Goal: Task Accomplishment & Management: Manage account settings

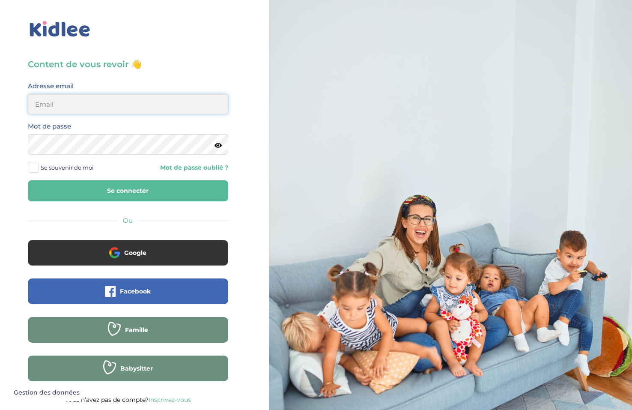
type input "ffna.laetitia@gmail.com"
click at [60, 188] on button "Se connecter" at bounding box center [128, 190] width 201 height 21
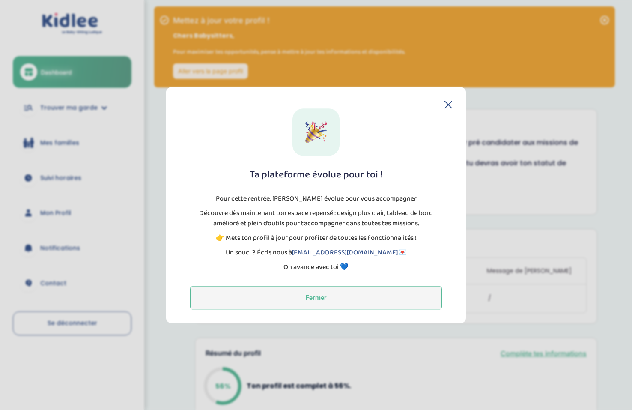
click at [357, 297] on button "Fermer" at bounding box center [316, 297] width 252 height 23
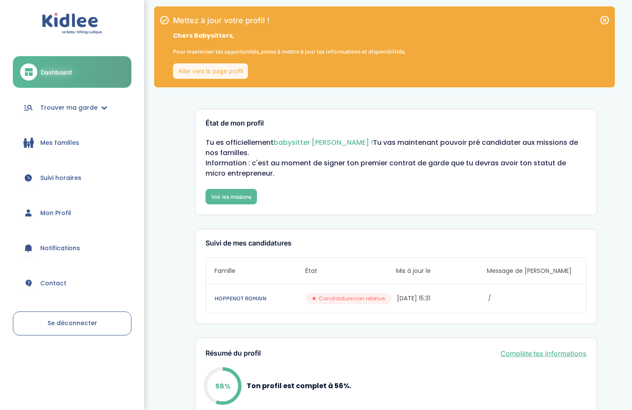
click at [216, 70] on link "Aller vers la page profil" at bounding box center [210, 70] width 75 height 15
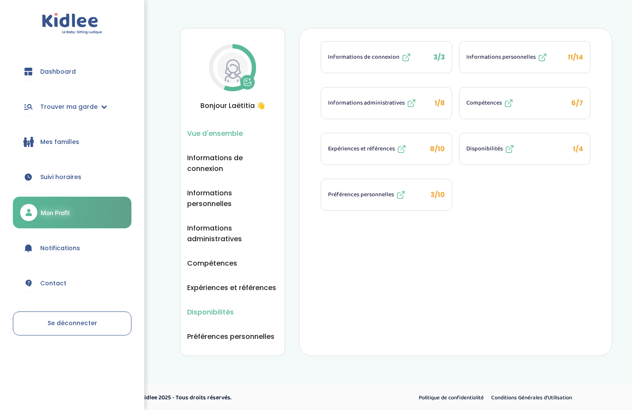
click at [207, 307] on span "Disponibilités" at bounding box center [210, 312] width 47 height 11
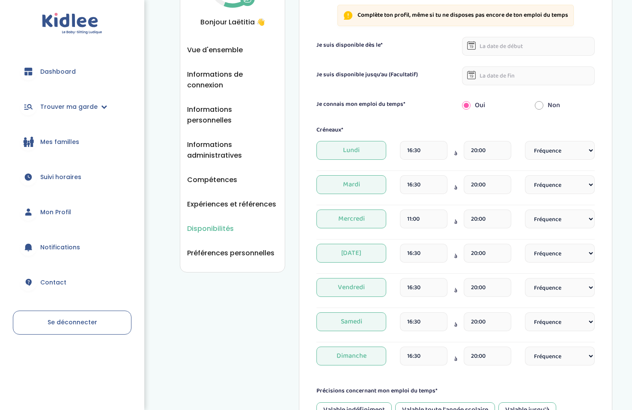
scroll to position [84, 0]
click at [434, 150] on input "16:30" at bounding box center [424, 150] width 48 height 19
click at [414, 199] on span at bounding box center [419, 198] width 23 height 23
click at [410, 267] on span at bounding box center [419, 262] width 23 height 23
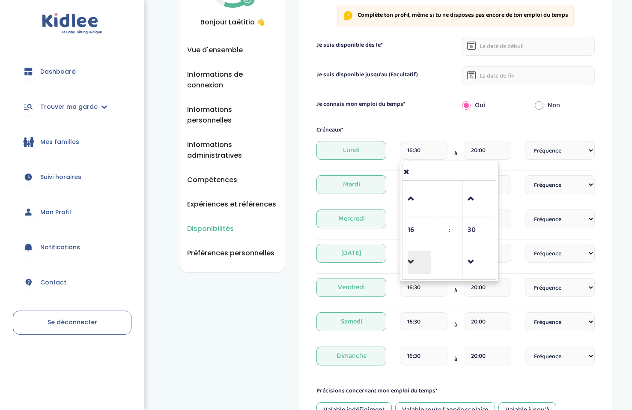
type input "15:30"
click at [507, 119] on form "Je suis disponible dès le* Je suis disponible jusqu'au (Facultatif) Je connais …" at bounding box center [456, 271] width 278 height 469
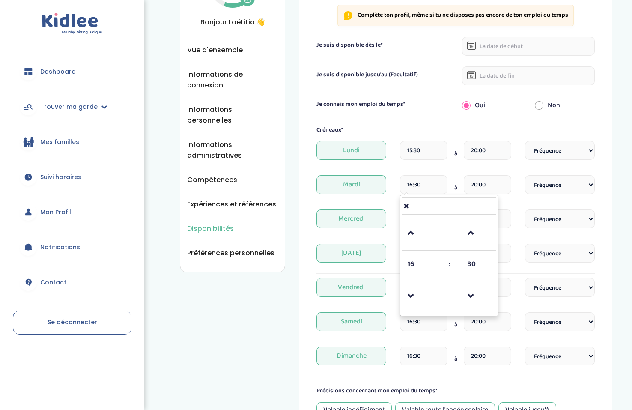
click at [431, 184] on input "16:30" at bounding box center [424, 184] width 48 height 19
click at [408, 214] on td at bounding box center [450, 206] width 94 height 17
click at [345, 188] on span "Mardi" at bounding box center [352, 184] width 70 height 19
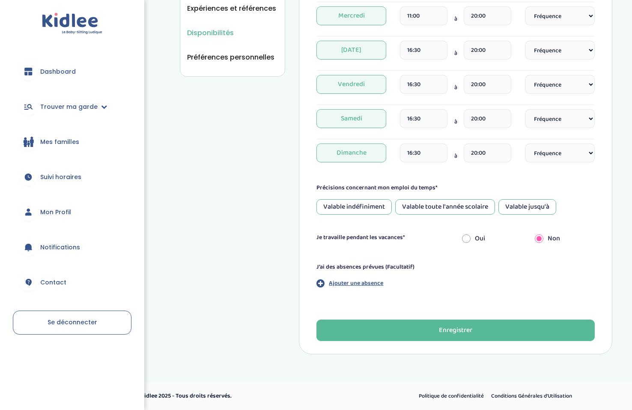
scroll to position [279, 0]
click at [470, 238] on input "radio" at bounding box center [466, 238] width 9 height 19
radio input "true"
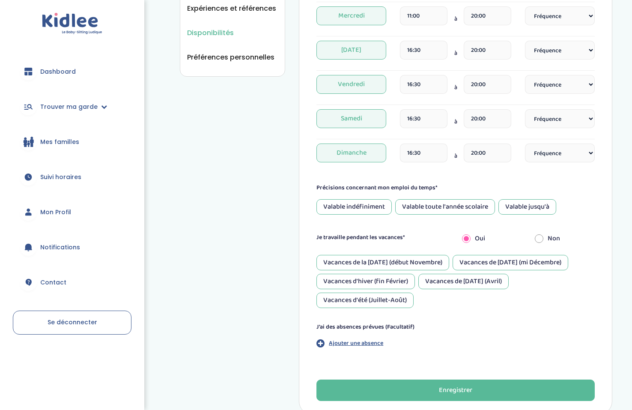
click at [545, 236] on div "Non" at bounding box center [565, 238] width 73 height 19
click at [540, 236] on input "radio" at bounding box center [539, 238] width 9 height 19
radio input "true"
radio input "false"
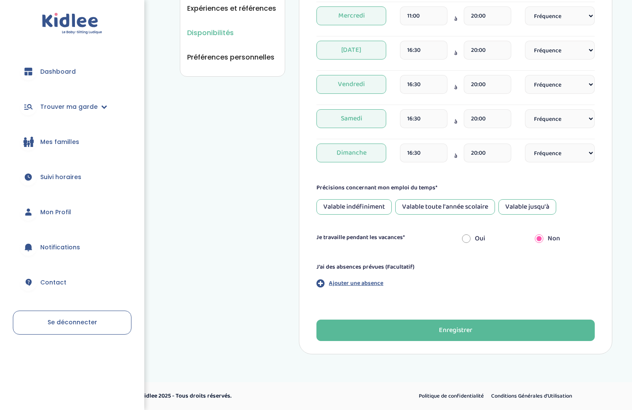
click at [531, 203] on div "Valable jusqu'à" at bounding box center [528, 206] width 58 height 15
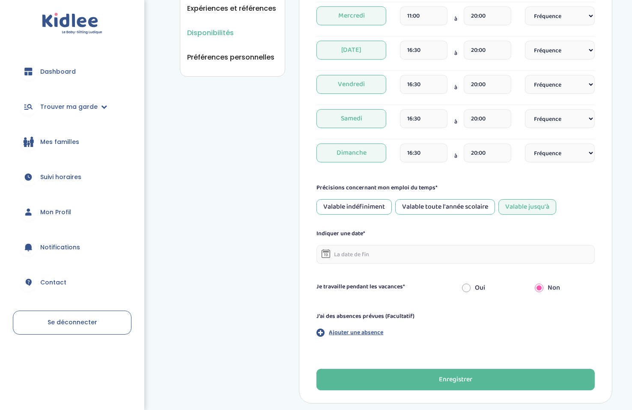
click at [385, 257] on input "text" at bounding box center [456, 254] width 278 height 19
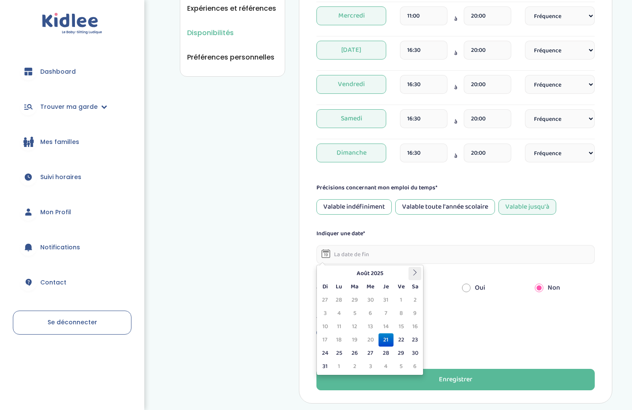
click at [413, 267] on th at bounding box center [415, 273] width 13 height 13
click at [412, 275] on icon at bounding box center [415, 272] width 6 height 6
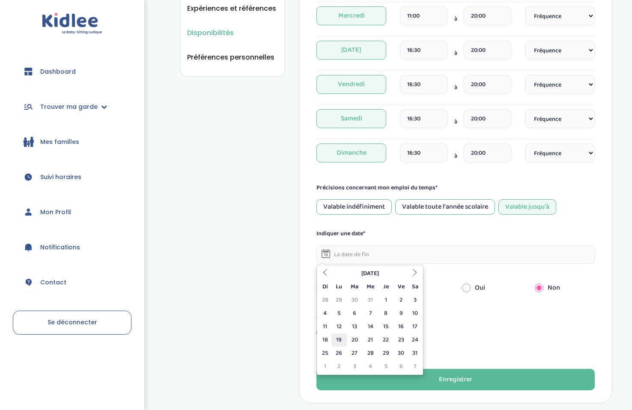
click at [339, 339] on td "19" at bounding box center [339, 339] width 15 height 13
type input "[DATE]"
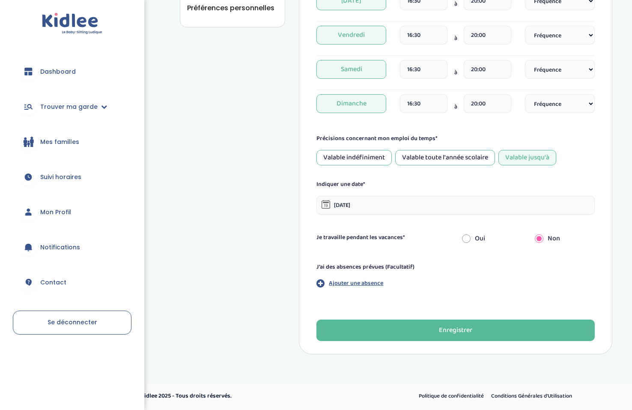
scroll to position [329, 0]
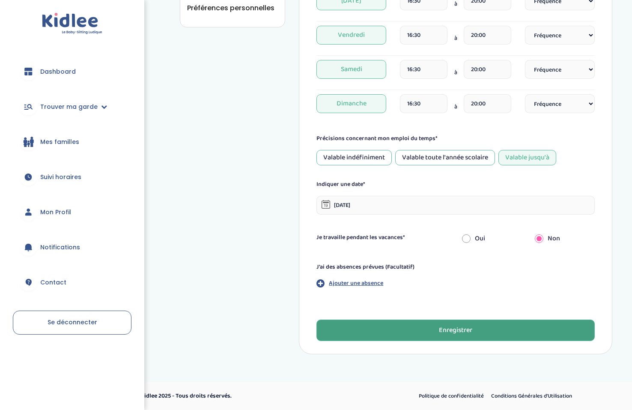
click at [396, 334] on button "Enregistrer" at bounding box center [456, 330] width 278 height 21
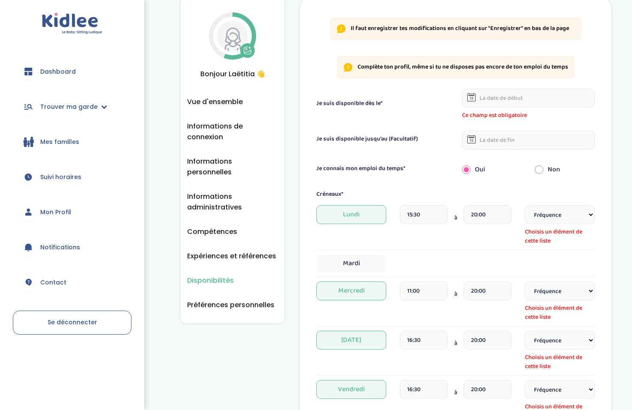
scroll to position [28, 0]
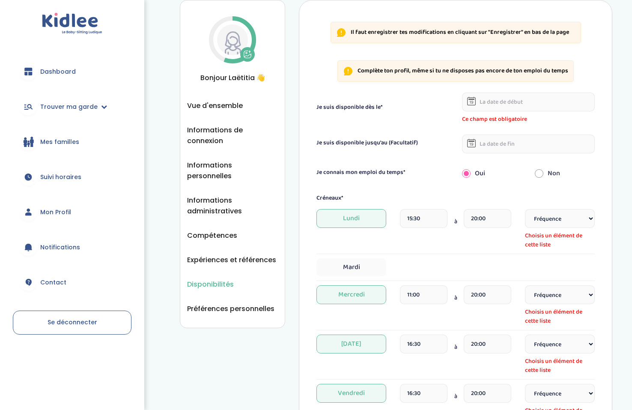
select select "1"
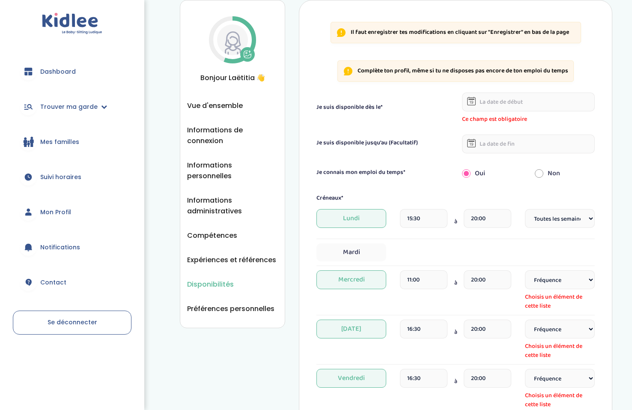
select select "1"
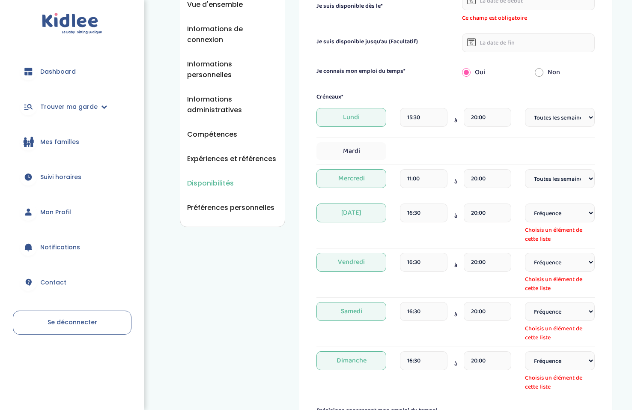
scroll to position [171, 0]
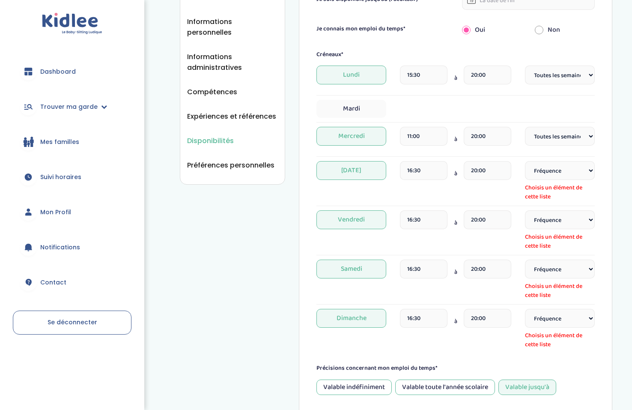
select select "1"
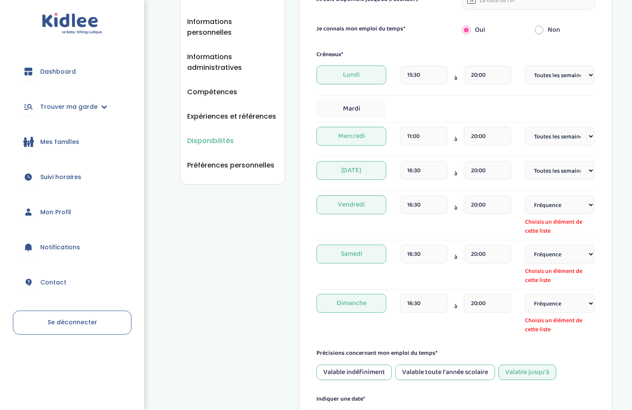
select select "1"
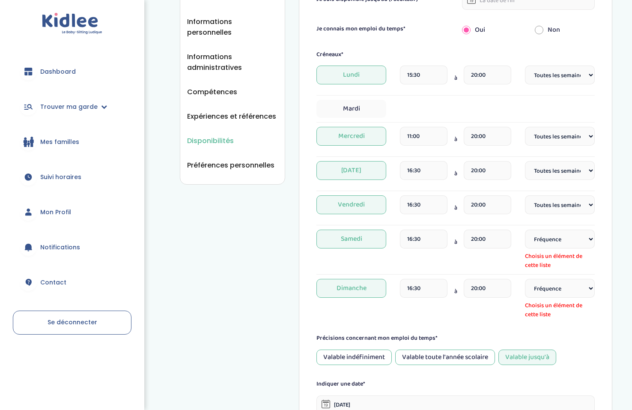
select select "1"
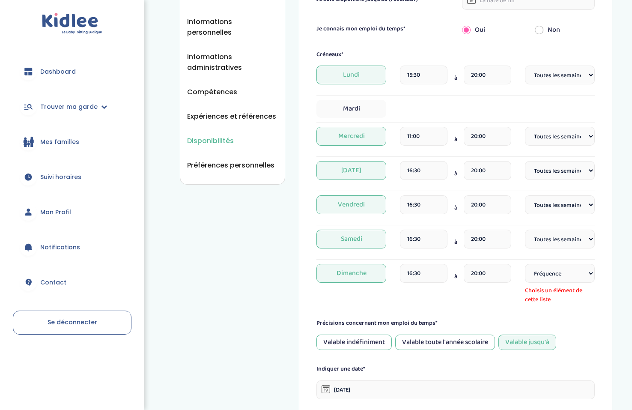
select select "1"
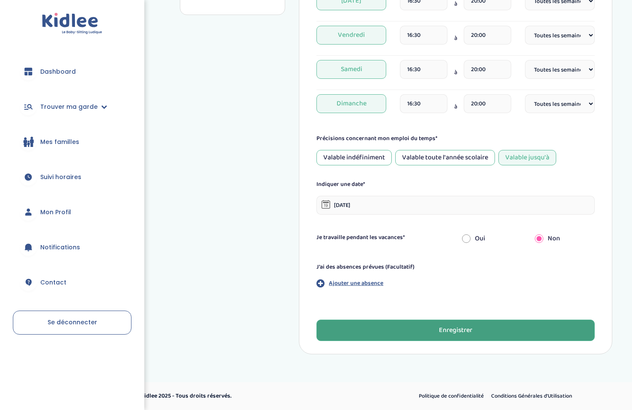
click at [502, 334] on button "Enregistrer" at bounding box center [456, 330] width 278 height 21
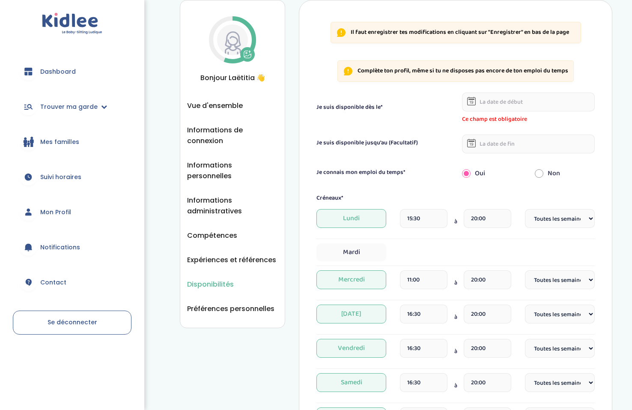
click at [501, 109] on input "text" at bounding box center [528, 102] width 133 height 19
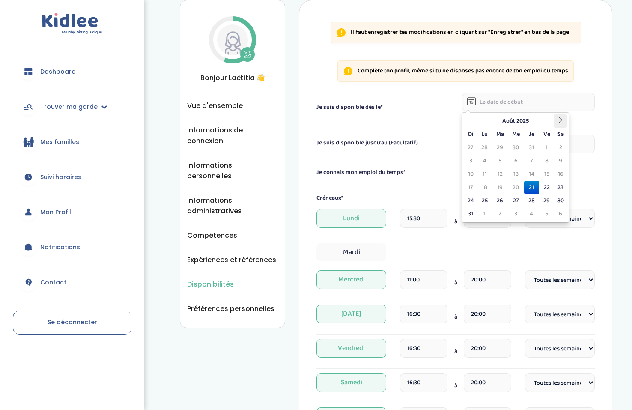
click at [560, 116] on th at bounding box center [560, 120] width 13 height 13
click at [488, 147] on td "1" at bounding box center [484, 147] width 15 height 13
type input "[DATE]"
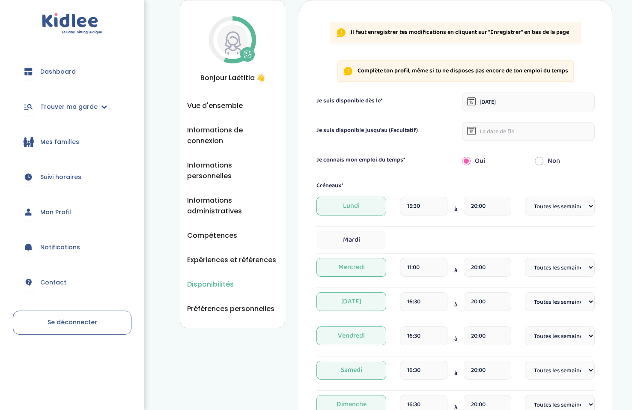
click at [529, 132] on input "text" at bounding box center [528, 131] width 133 height 19
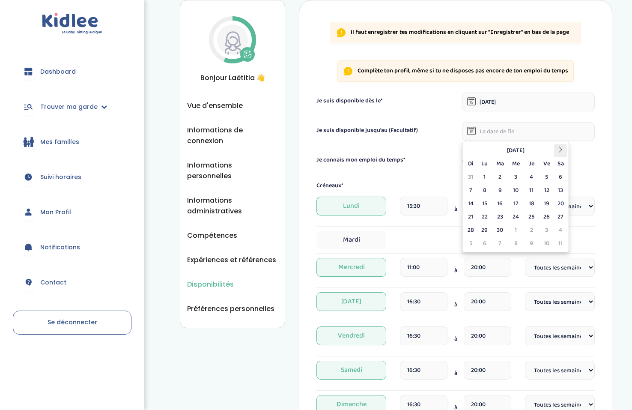
click at [558, 150] on icon at bounding box center [561, 150] width 6 height 6
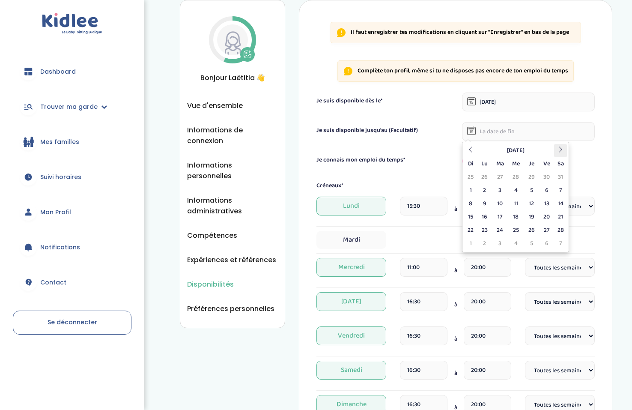
click at [558, 150] on icon at bounding box center [561, 150] width 6 height 6
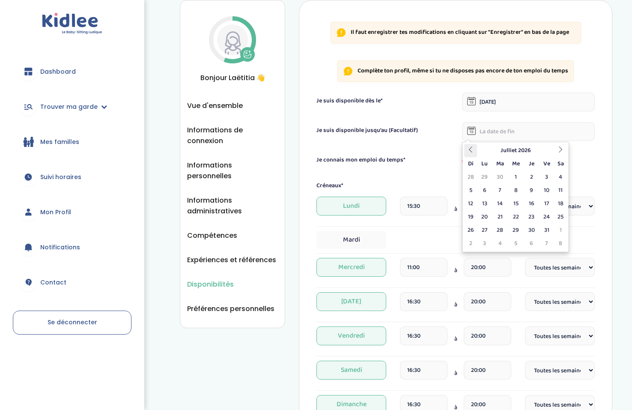
click at [474, 147] on icon at bounding box center [471, 150] width 6 height 6
click at [500, 230] on td "30" at bounding box center [500, 230] width 16 height 13
type input "[DATE]"
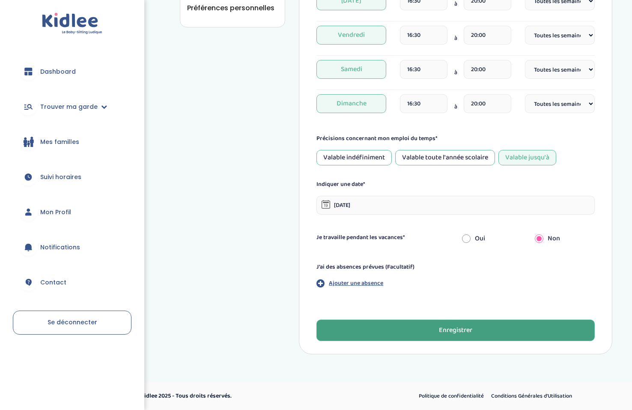
scroll to position [329, 0]
click at [465, 329] on div "Enregistrer" at bounding box center [455, 331] width 33 height 10
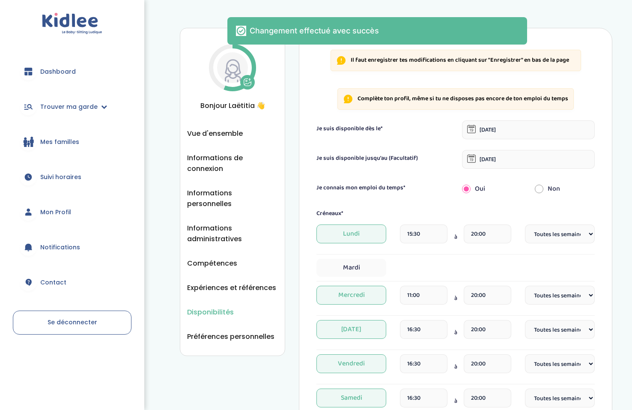
scroll to position [0, 0]
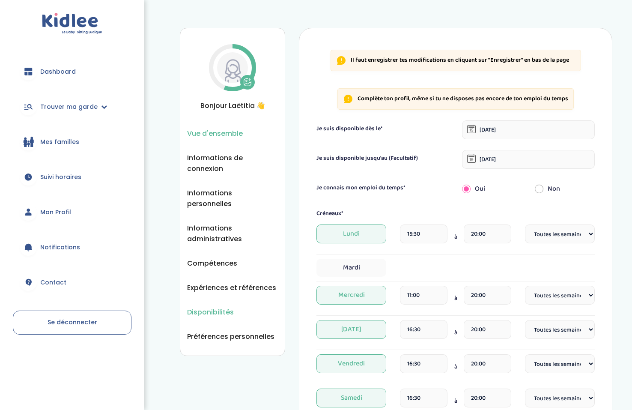
click at [209, 139] on span "Vue d'ensemble" at bounding box center [215, 133] width 56 height 11
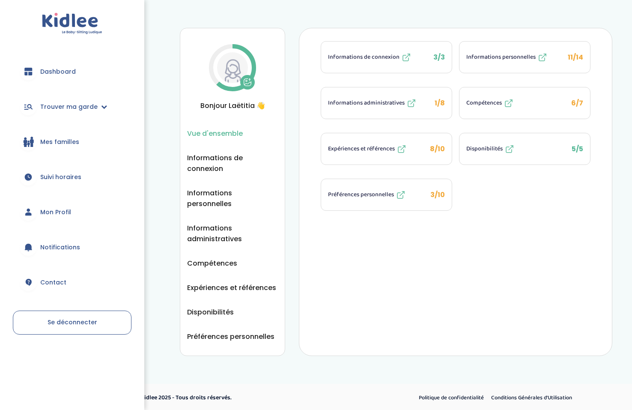
click at [411, 98] on icon at bounding box center [412, 103] width 10 height 10
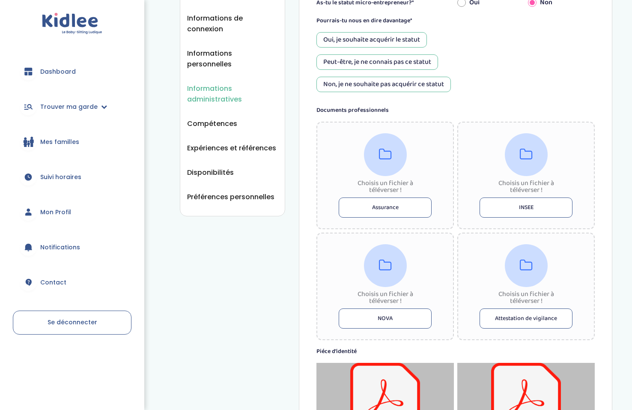
scroll to position [137, 0]
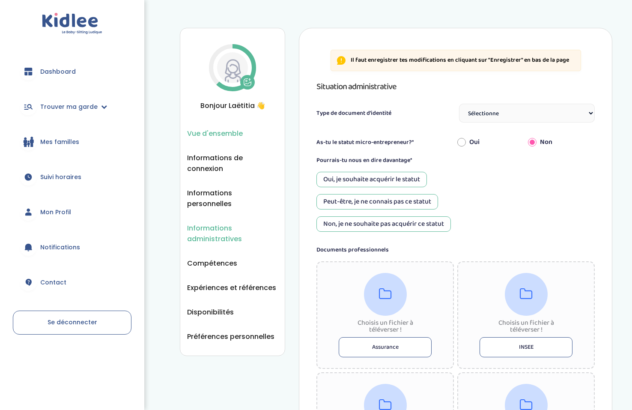
click at [200, 133] on span "Vue d'ensemble" at bounding box center [215, 133] width 56 height 11
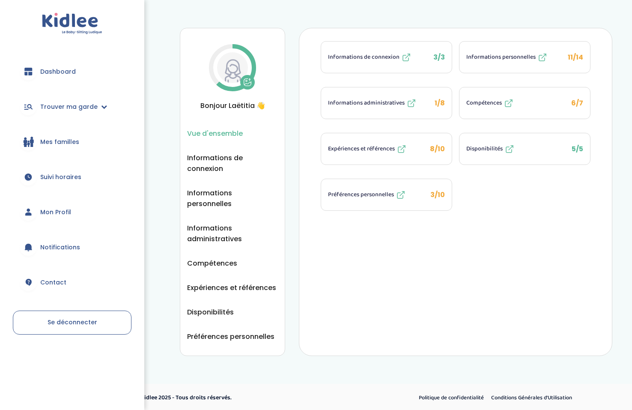
click at [381, 61] on span "Informations de connexion" at bounding box center [364, 57] width 72 height 9
click at [206, 307] on span "Disponibilités" at bounding box center [210, 312] width 47 height 11
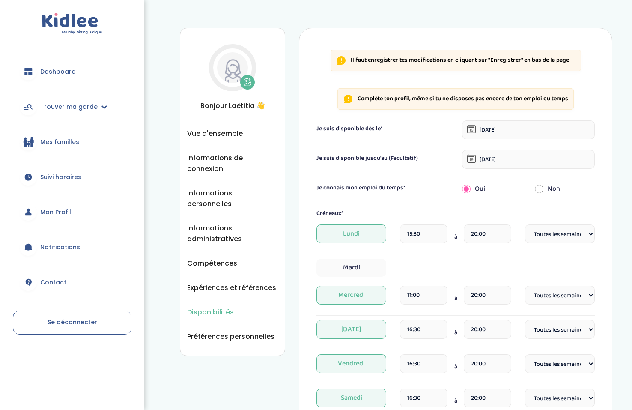
select select "1"
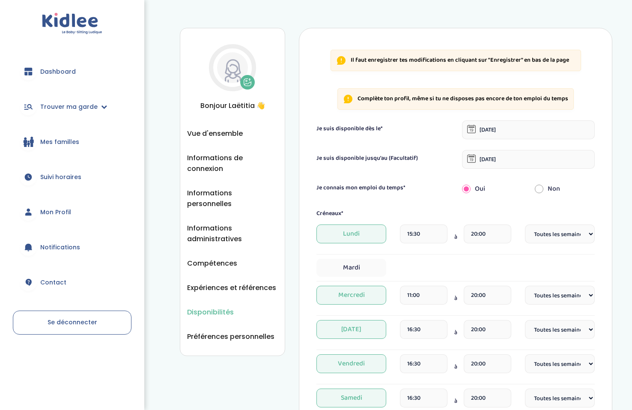
select select "1"
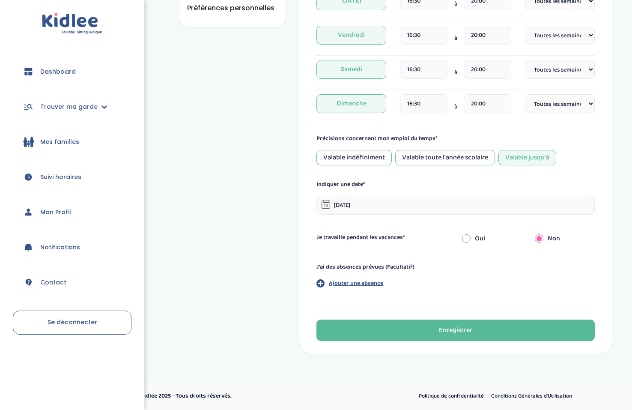
scroll to position [329, 0]
